Goal: Transaction & Acquisition: Book appointment/travel/reservation

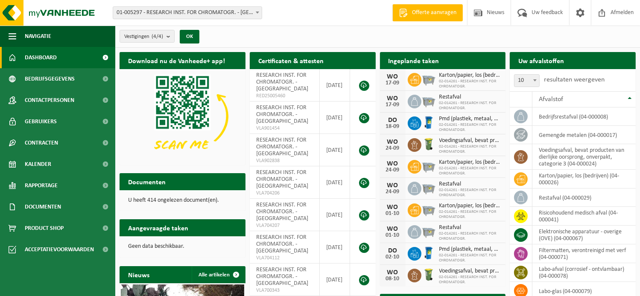
click at [413, 58] on h2 "Ingeplande taken" at bounding box center [414, 60] width 68 height 17
click at [172, 38] on b "submit" at bounding box center [170, 36] width 8 height 12
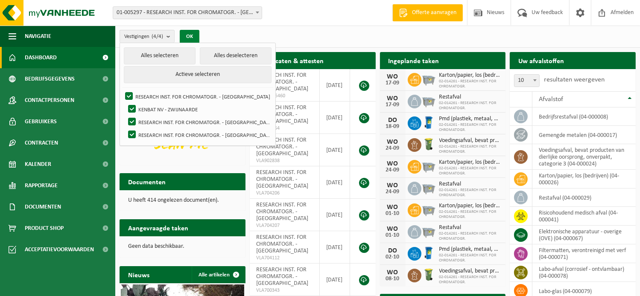
click at [193, 31] on button "OK" at bounding box center [190, 37] width 20 height 14
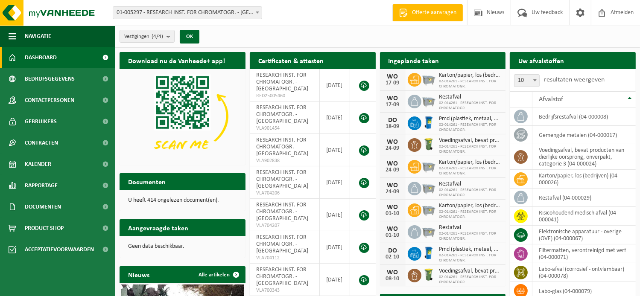
click at [282, 60] on h2 "Certificaten & attesten" at bounding box center [291, 60] width 82 height 17
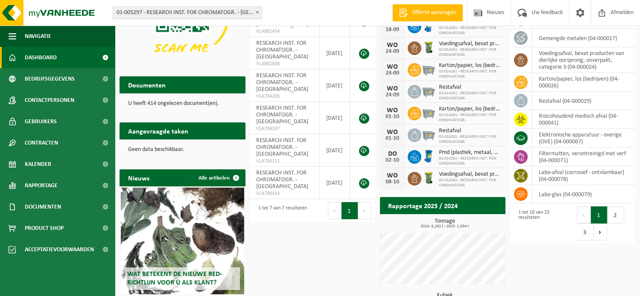
scroll to position [167, 0]
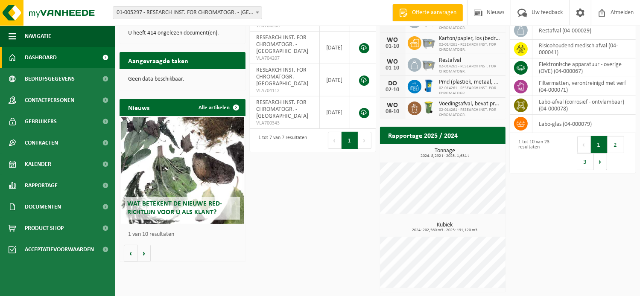
click at [441, 130] on h2 "Rapportage 2025 / 2024" at bounding box center [423, 135] width 87 height 17
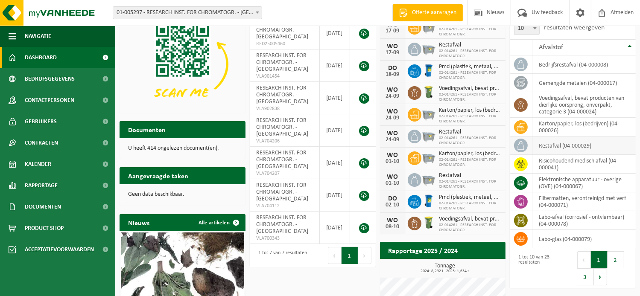
scroll to position [39, 0]
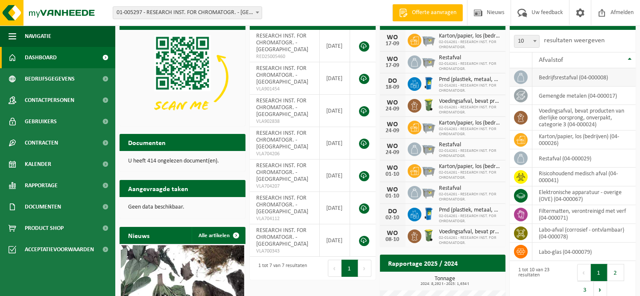
click at [570, 80] on td "bedrijfsrestafval (04-000008)" at bounding box center [583, 77] width 103 height 18
click at [171, 193] on h2 "Aangevraagde taken" at bounding box center [157, 188] width 77 height 17
click at [173, 200] on div "Geen data beschikbaar." at bounding box center [182, 207] width 126 height 20
click at [154, 152] on div "U heeft 414 ongelezen document(en)." at bounding box center [182, 161] width 126 height 20
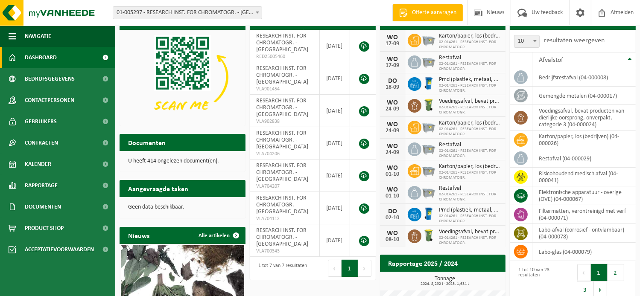
click at [141, 161] on p "U heeft 414 ongelezen document(en)." at bounding box center [182, 161] width 109 height 6
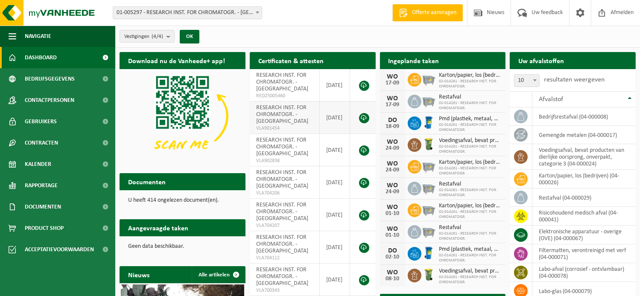
scroll to position [0, 0]
click at [424, 58] on h2 "Ingeplande taken" at bounding box center [414, 60] width 68 height 17
click at [53, 87] on span "Bedrijfsgegevens" at bounding box center [50, 78] width 50 height 21
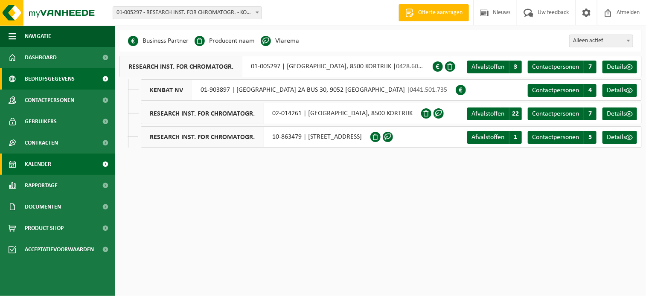
click at [32, 167] on span "Kalender" at bounding box center [38, 164] width 26 height 21
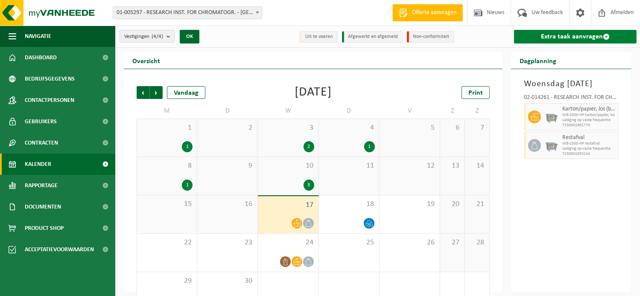
click at [580, 40] on link "Extra taak aanvragen" at bounding box center [575, 37] width 122 height 14
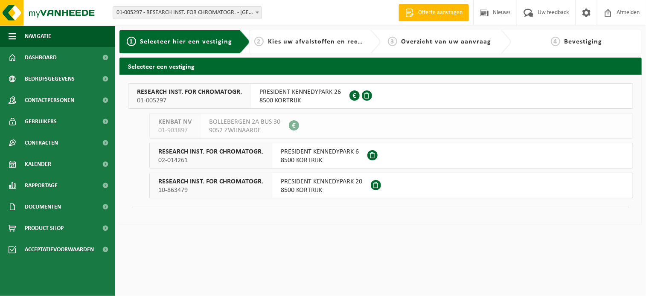
click at [319, 157] on span "8500 KORTRIJK" at bounding box center [320, 160] width 78 height 9
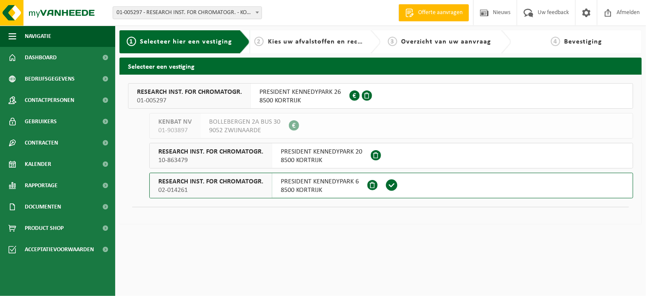
click at [305, 159] on span "8500 KORTRIJK" at bounding box center [321, 160] width 81 height 9
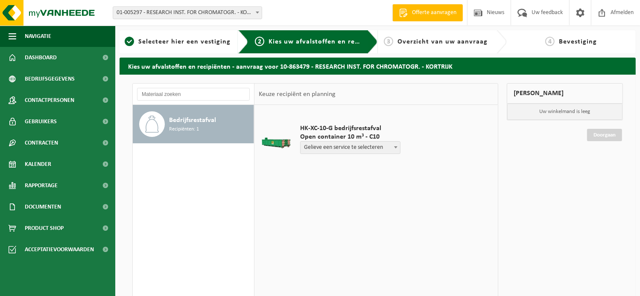
click at [189, 127] on span "Recipiënten: 1" at bounding box center [184, 129] width 30 height 8
select select "P2PL-VEL-093550_HK-XC-10-GN-00_04-000008_46"
click at [333, 164] on input "text" at bounding box center [329, 163] width 58 height 11
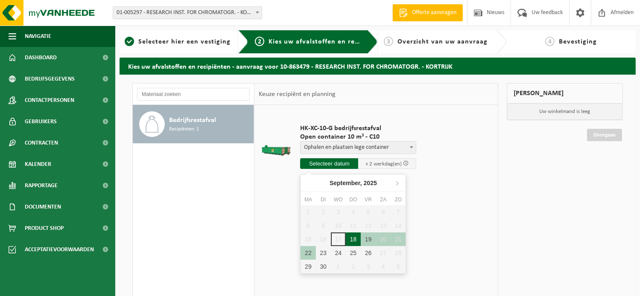
click at [352, 239] on div "18" at bounding box center [353, 240] width 15 height 14
type input "Van 2025-09-18"
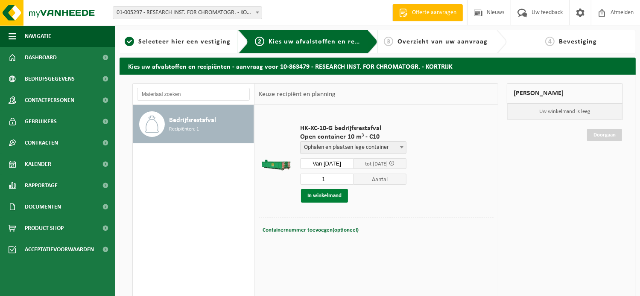
click at [322, 198] on button "In winkelmand" at bounding box center [324, 196] width 47 height 14
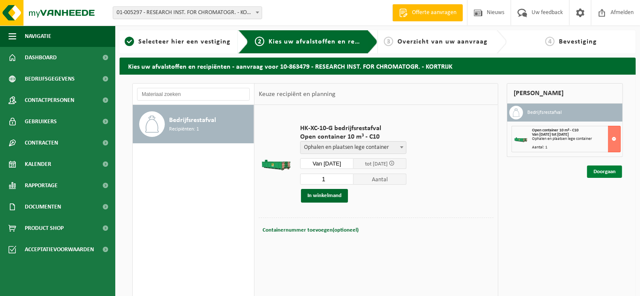
click at [613, 173] on link "Doorgaan" at bounding box center [604, 172] width 35 height 12
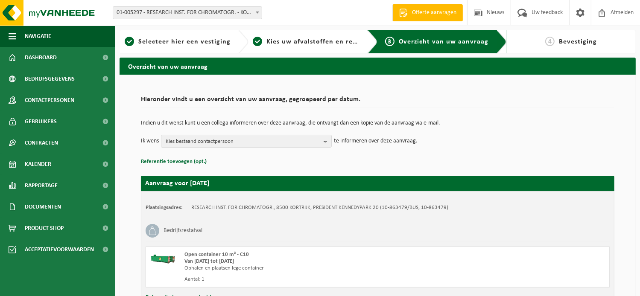
scroll to position [43, 0]
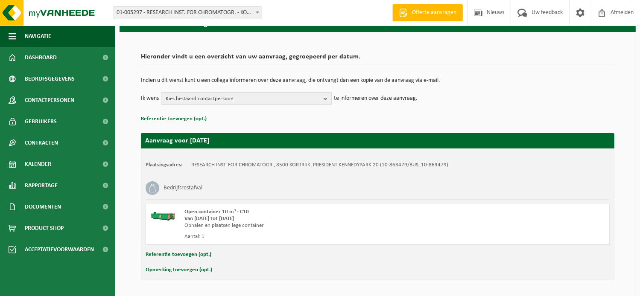
click at [298, 99] on span "Kies bestaand contactpersoon" at bounding box center [243, 99] width 154 height 13
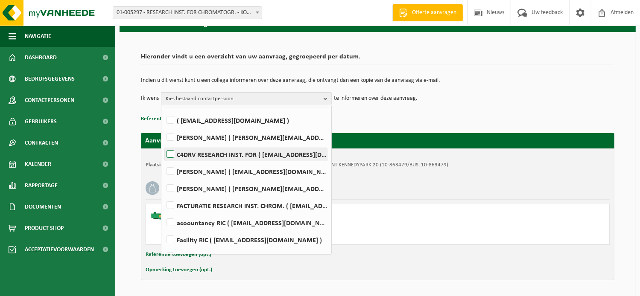
scroll to position [38, 0]
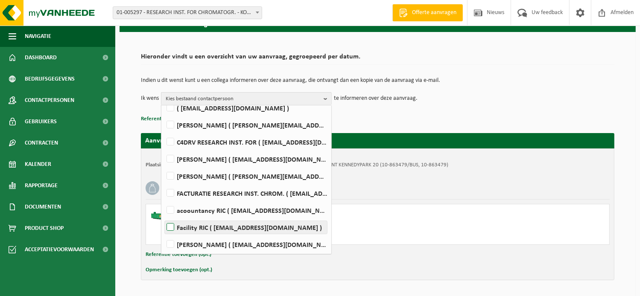
click at [173, 224] on label "Facility RIC ( facility@ric-group.com )" at bounding box center [246, 227] width 162 height 13
click at [163, 217] on input "Facility RIC ( facility@ric-group.com )" at bounding box center [163, 216] width 0 height 0
checkbox input "true"
click at [522, 87] on td "Indien u dit wenst kunt u een collega informeren over deze aanvraag, die ontvan…" at bounding box center [377, 85] width 473 height 15
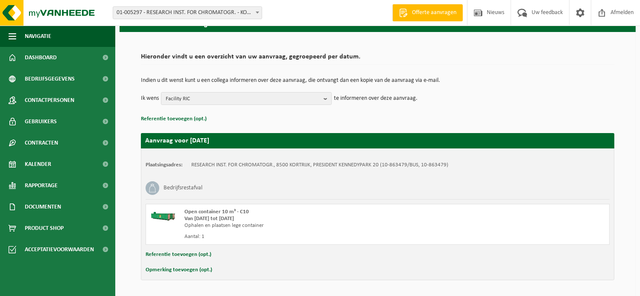
scroll to position [69, 0]
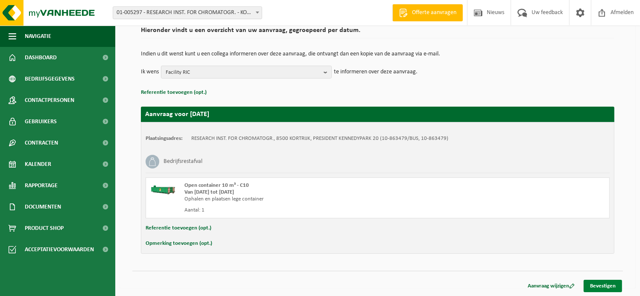
click at [616, 289] on link "Bevestigen" at bounding box center [602, 286] width 38 height 12
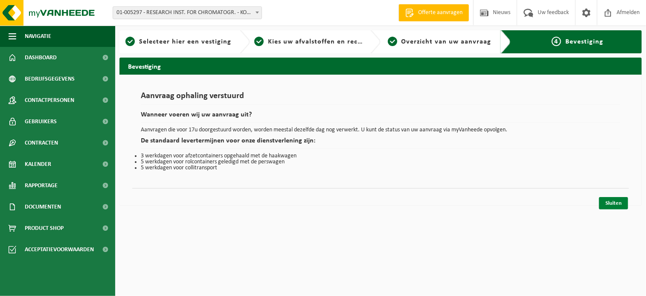
click at [618, 206] on link "Sluiten" at bounding box center [613, 203] width 29 height 12
